Goal: Transaction & Acquisition: Purchase product/service

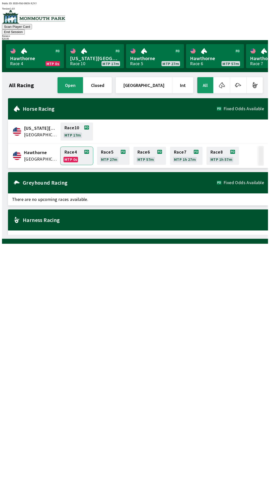
click at [83, 147] on link "Race 4 MTP 0s" at bounding box center [77, 156] width 33 height 18
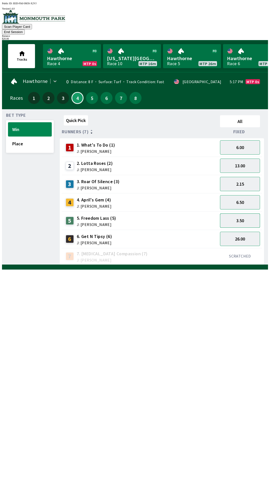
click at [246, 216] on button "3.50" at bounding box center [240, 220] width 40 height 14
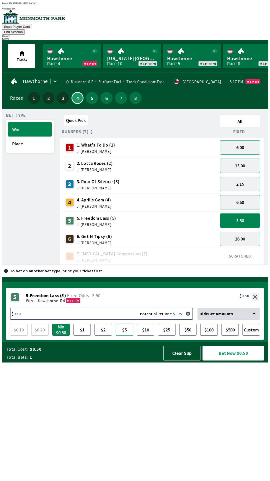
click at [124, 335] on button "$5" at bounding box center [125, 329] width 18 height 12
click at [236, 360] on button "Bet Now $5.00" at bounding box center [234, 352] width 62 height 15
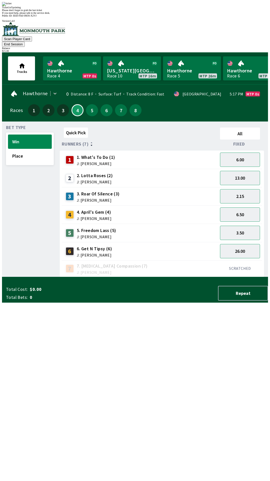
click at [239, 277] on div "Quick Pick All Runners (7) Fixed 1 1. What's To Do (1) J: [PERSON_NAME] 6.00 2 …" at bounding box center [164, 200] width 208 height 151
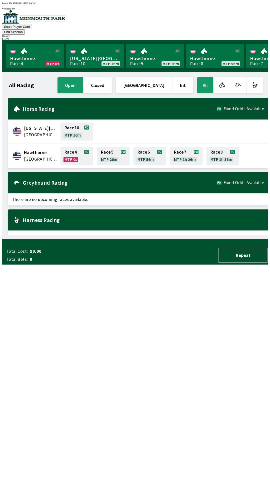
click at [83, 77] on button "open" at bounding box center [71, 85] width 26 height 16
click at [82, 128] on link "Race 10 MTP 16m" at bounding box center [77, 131] width 33 height 18
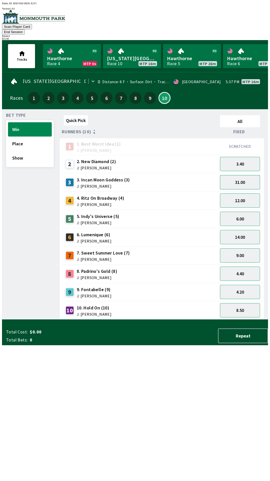
click at [252, 177] on button "31.00" at bounding box center [240, 182] width 40 height 14
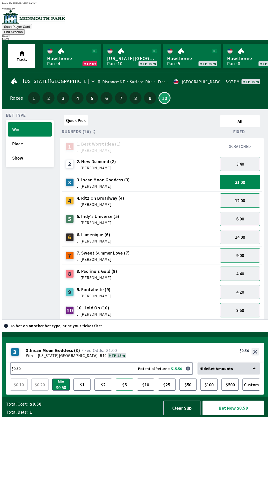
click at [122, 390] on button "$5" at bounding box center [125, 384] width 18 height 12
click at [242, 415] on button "Bet Now $5.00" at bounding box center [234, 407] width 62 height 15
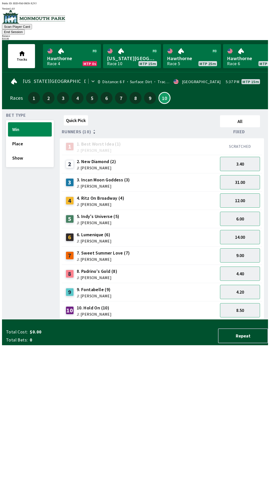
click at [235, 319] on div "Quick Pick All Runners (10) Fixed 1 1. Best Worst Idea (1) J: [PERSON_NAME] SCR…" at bounding box center [164, 216] width 208 height 206
click at [254, 37] on div "$ 10.00" at bounding box center [135, 38] width 266 height 3
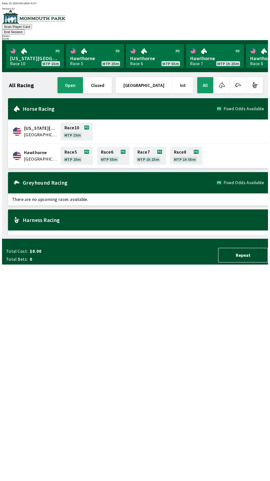
click at [25, 29] on button "End Session" at bounding box center [13, 31] width 23 height 5
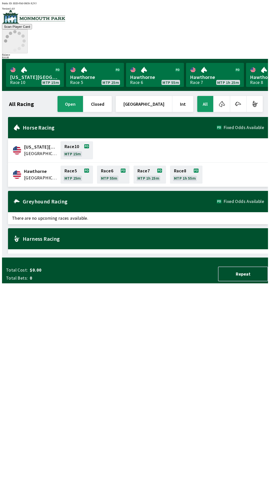
click at [25, 44] on circle at bounding box center [23, 45] width 3 height 3
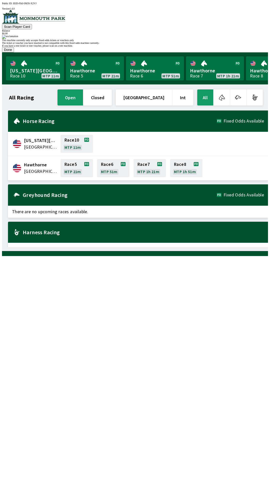
click at [14, 52] on button "Done" at bounding box center [8, 49] width 12 height 5
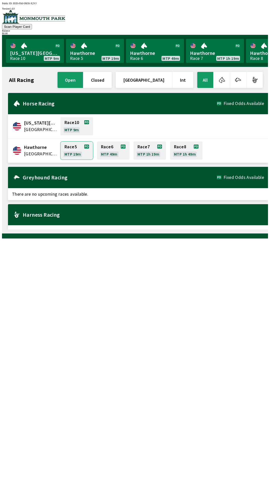
click at [76, 156] on link "Race 5 MTP 19m" at bounding box center [77, 150] width 33 height 18
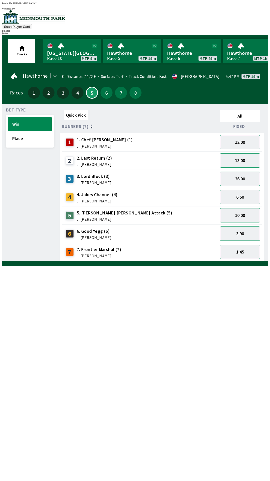
scroll to position [0, 0]
click at [171, 212] on div "5 5. [PERSON_NAME] [PERSON_NAME] Attack (5) J: [PERSON_NAME]" at bounding box center [140, 215] width 152 height 13
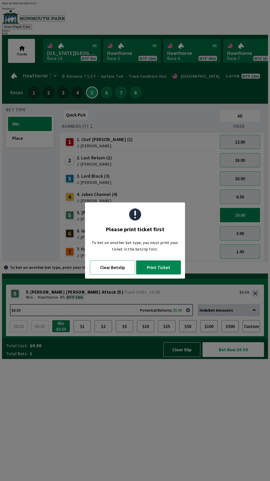
click at [116, 271] on button "Clear Betslip" at bounding box center [112, 267] width 45 height 14
